Goal: Browse casually

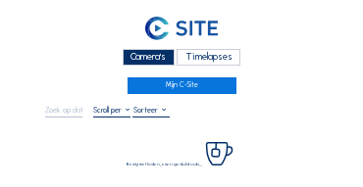
click at [158, 57] on div "Camera's" at bounding box center [149, 57] width 52 height 17
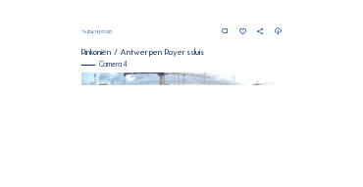
scroll to position [771, 0]
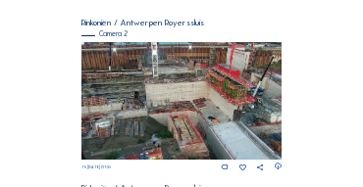
scroll to position [157, 0]
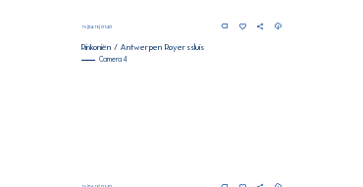
scroll to position [829, 0]
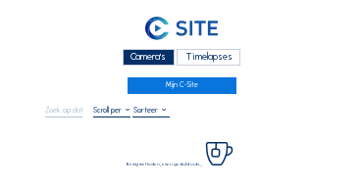
click at [138, 56] on div "Camera's" at bounding box center [149, 57] width 52 height 17
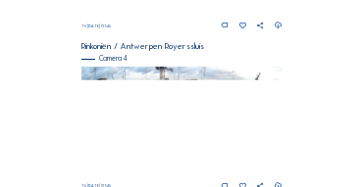
scroll to position [849, 0]
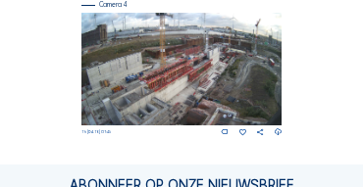
click at [262, 69] on img at bounding box center [181, 69] width 201 height 113
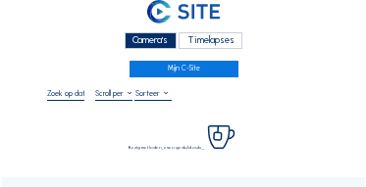
scroll to position [79, 0]
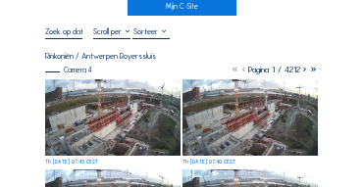
click at [98, 90] on img at bounding box center [112, 118] width 135 height 77
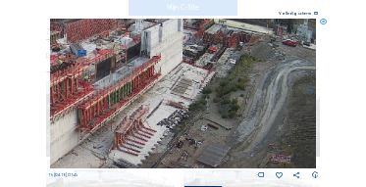
click at [226, 130] on img at bounding box center [183, 94] width 267 height 150
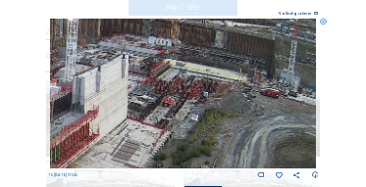
drag, startPoint x: 136, startPoint y: 102, endPoint x: 231, endPoint y: 84, distance: 95.9
click at [233, 83] on img at bounding box center [183, 94] width 267 height 150
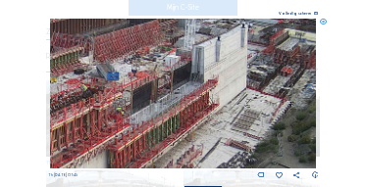
drag, startPoint x: 192, startPoint y: 103, endPoint x: 228, endPoint y: 86, distance: 39.1
click at [228, 86] on img at bounding box center [183, 94] width 267 height 150
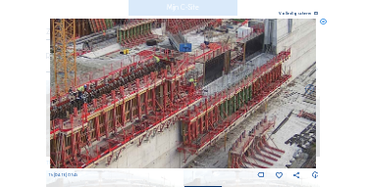
drag, startPoint x: 177, startPoint y: 95, endPoint x: 231, endPoint y: 81, distance: 55.7
click at [242, 71] on img at bounding box center [183, 94] width 267 height 150
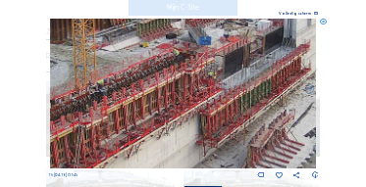
drag, startPoint x: 210, startPoint y: 89, endPoint x: 229, endPoint y: 82, distance: 19.9
click at [229, 82] on img at bounding box center [183, 94] width 267 height 150
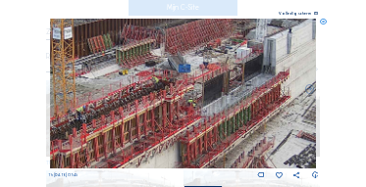
click at [169, 115] on img at bounding box center [183, 94] width 267 height 150
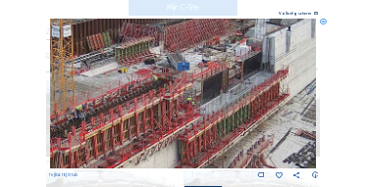
drag, startPoint x: 153, startPoint y: 115, endPoint x: 135, endPoint y: 129, distance: 22.4
click at [135, 129] on img at bounding box center [183, 94] width 267 height 150
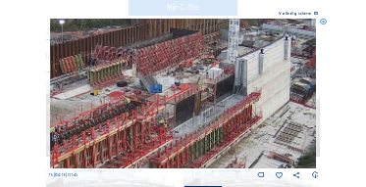
drag, startPoint x: 138, startPoint y: 118, endPoint x: 213, endPoint y: 111, distance: 74.9
click at [213, 111] on img at bounding box center [183, 94] width 267 height 150
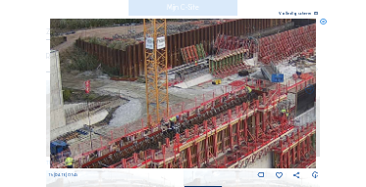
drag, startPoint x: 111, startPoint y: 116, endPoint x: 206, endPoint y: 99, distance: 96.7
click at [206, 99] on img at bounding box center [183, 94] width 267 height 150
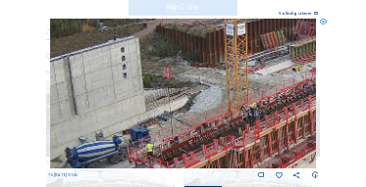
drag, startPoint x: 125, startPoint y: 117, endPoint x: 188, endPoint y: 87, distance: 70.3
click at [188, 87] on img at bounding box center [183, 94] width 267 height 150
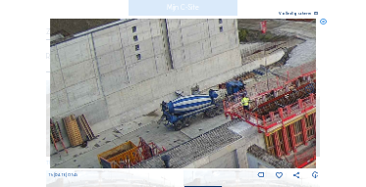
drag, startPoint x: 176, startPoint y: 96, endPoint x: 190, endPoint y: 106, distance: 17.7
click at [229, 78] on img at bounding box center [183, 94] width 267 height 150
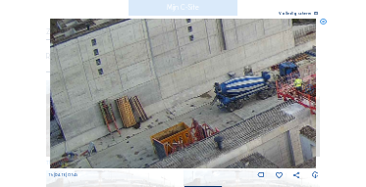
drag, startPoint x: 183, startPoint y: 100, endPoint x: 264, endPoint y: 86, distance: 82.6
click at [264, 86] on img at bounding box center [183, 94] width 267 height 150
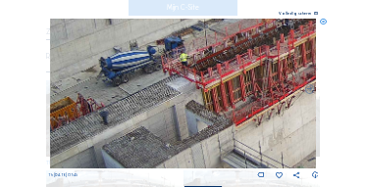
drag, startPoint x: 248, startPoint y: 97, endPoint x: 113, endPoint y: 99, distance: 135.5
click at [104, 99] on img at bounding box center [183, 94] width 267 height 150
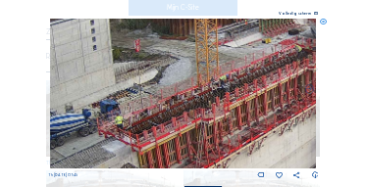
drag, startPoint x: 183, startPoint y: 126, endPoint x: 165, endPoint y: 141, distance: 23.6
click at [164, 142] on img at bounding box center [183, 94] width 267 height 150
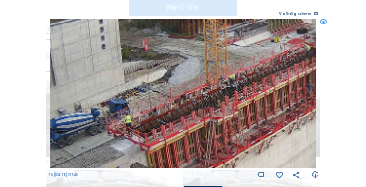
drag, startPoint x: 184, startPoint y: 58, endPoint x: 239, endPoint y: 48, distance: 56.8
click at [239, 48] on img at bounding box center [183, 94] width 267 height 150
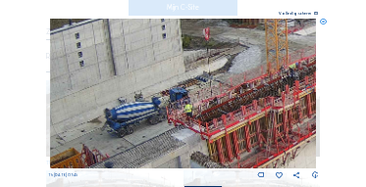
drag, startPoint x: 190, startPoint y: 73, endPoint x: 230, endPoint y: 59, distance: 41.6
click at [230, 59] on img at bounding box center [183, 94] width 267 height 150
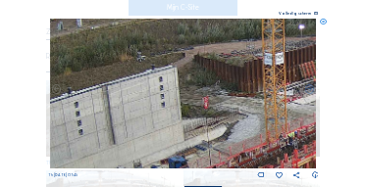
drag, startPoint x: 190, startPoint y: 141, endPoint x: 207, endPoint y: 134, distance: 18.0
click at [186, 144] on img at bounding box center [183, 94] width 267 height 150
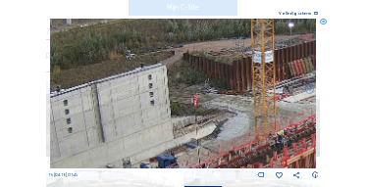
drag, startPoint x: 238, startPoint y: 123, endPoint x: 125, endPoint y: 118, distance: 113.0
click at [125, 118] on img at bounding box center [183, 94] width 267 height 150
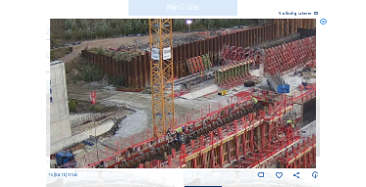
drag, startPoint x: 258, startPoint y: 107, endPoint x: 171, endPoint y: 117, distance: 87.9
click at [171, 117] on img at bounding box center [183, 94] width 267 height 150
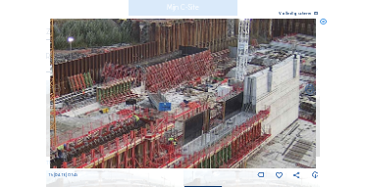
drag, startPoint x: 201, startPoint y: 124, endPoint x: 183, endPoint y: 132, distance: 20.2
click at [183, 132] on img at bounding box center [183, 94] width 267 height 150
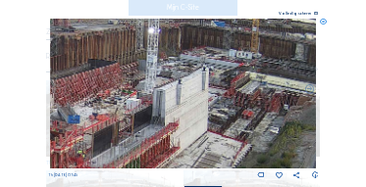
drag, startPoint x: 201, startPoint y: 125, endPoint x: 180, endPoint y: 125, distance: 21.6
click at [181, 125] on img at bounding box center [183, 94] width 267 height 150
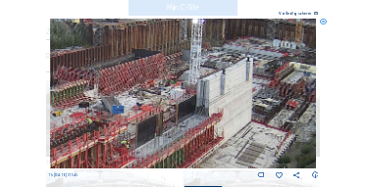
drag, startPoint x: 154, startPoint y: 114, endPoint x: 219, endPoint y: 128, distance: 66.2
click at [240, 102] on img at bounding box center [183, 94] width 267 height 150
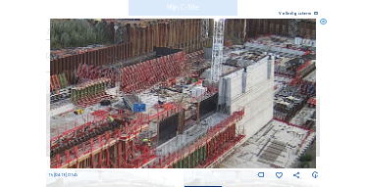
drag, startPoint x: 219, startPoint y: 128, endPoint x: 234, endPoint y: 92, distance: 38.3
click at [234, 92] on img at bounding box center [183, 94] width 267 height 150
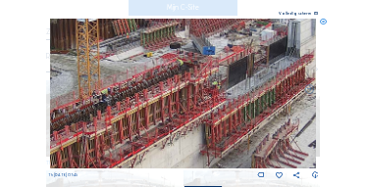
drag, startPoint x: 235, startPoint y: 90, endPoint x: 237, endPoint y: 103, distance: 12.9
click at [266, 80] on img at bounding box center [183, 94] width 267 height 150
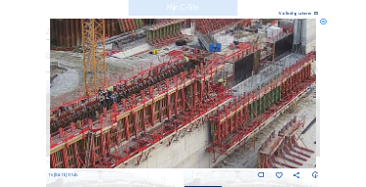
drag, startPoint x: 198, startPoint y: 123, endPoint x: 212, endPoint y: 112, distance: 17.5
click at [218, 102] on img at bounding box center [183, 94] width 267 height 150
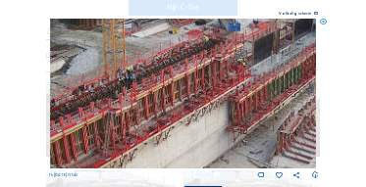
drag, startPoint x: 212, startPoint y: 117, endPoint x: 251, endPoint y: 97, distance: 43.9
click at [251, 97] on img at bounding box center [183, 94] width 267 height 150
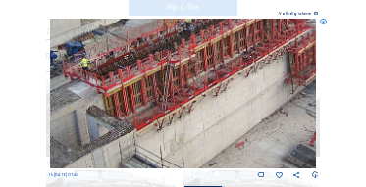
drag, startPoint x: 193, startPoint y: 128, endPoint x: 219, endPoint y: 95, distance: 41.2
click at [219, 95] on img at bounding box center [183, 94] width 267 height 150
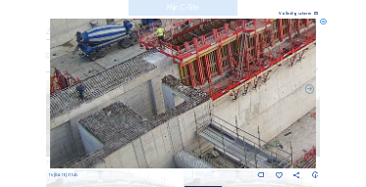
drag, startPoint x: 250, startPoint y: 82, endPoint x: 219, endPoint y: 126, distance: 53.4
click at [254, 81] on img at bounding box center [183, 94] width 267 height 150
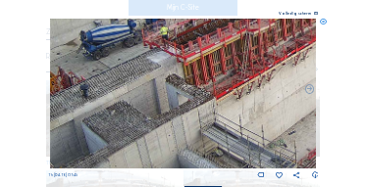
drag, startPoint x: 212, startPoint y: 129, endPoint x: 215, endPoint y: 85, distance: 43.3
click at [215, 72] on img at bounding box center [183, 94] width 267 height 150
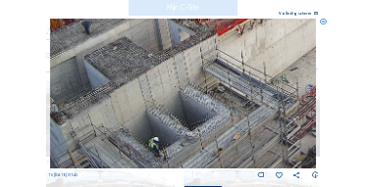
click at [211, 79] on img at bounding box center [183, 94] width 267 height 150
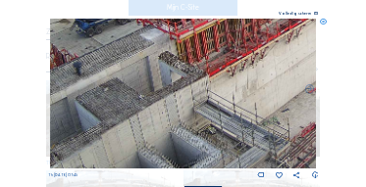
drag, startPoint x: 227, startPoint y: 62, endPoint x: 225, endPoint y: 103, distance: 41.3
click at [212, 129] on img at bounding box center [183, 94] width 267 height 150
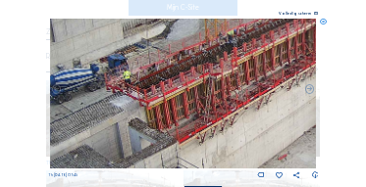
click at [221, 128] on img at bounding box center [183, 94] width 267 height 150
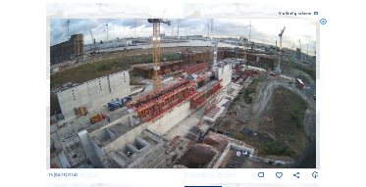
scroll to position [154, 0]
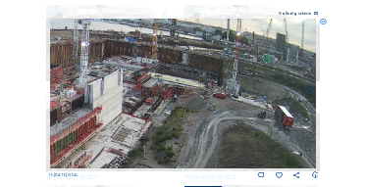
drag, startPoint x: 133, startPoint y: 94, endPoint x: 123, endPoint y: 96, distance: 11.0
click at [123, 96] on img at bounding box center [183, 94] width 267 height 150
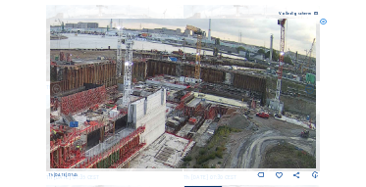
drag, startPoint x: 106, startPoint y: 76, endPoint x: 147, endPoint y: 95, distance: 45.7
click at [148, 95] on img at bounding box center [183, 94] width 267 height 150
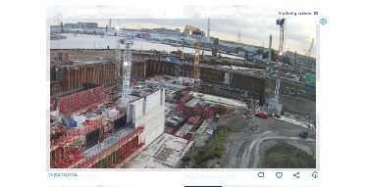
drag, startPoint x: 141, startPoint y: 92, endPoint x: 171, endPoint y: 92, distance: 29.4
click at [171, 92] on img at bounding box center [183, 94] width 267 height 150
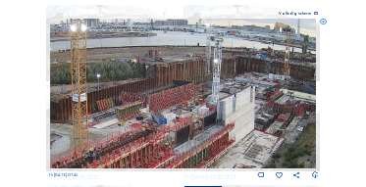
drag, startPoint x: 154, startPoint y: 90, endPoint x: 138, endPoint y: 91, distance: 15.7
click at [180, 90] on img at bounding box center [183, 94] width 267 height 150
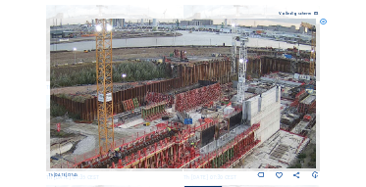
click at [211, 86] on img at bounding box center [183, 94] width 267 height 150
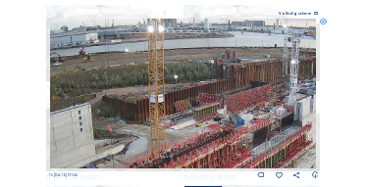
drag, startPoint x: 193, startPoint y: 90, endPoint x: 159, endPoint y: 97, distance: 35.0
click at [159, 97] on img at bounding box center [183, 94] width 267 height 150
